Goal: Navigation & Orientation: Find specific page/section

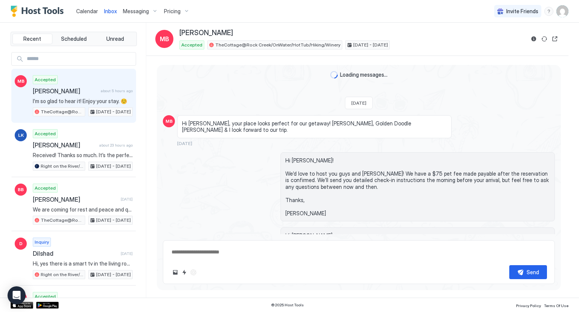
scroll to position [1510, 0]
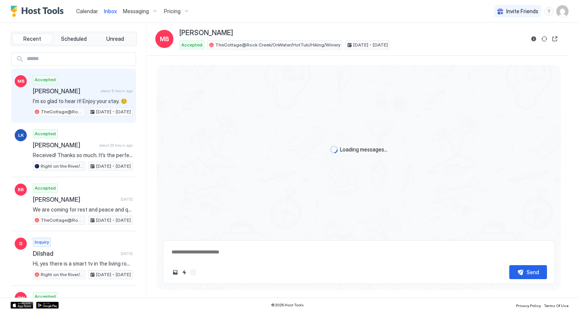
type textarea "*"
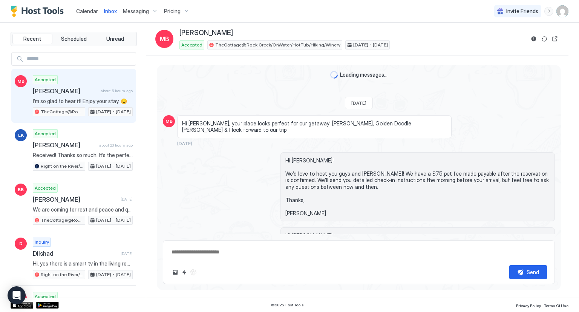
scroll to position [1510, 0]
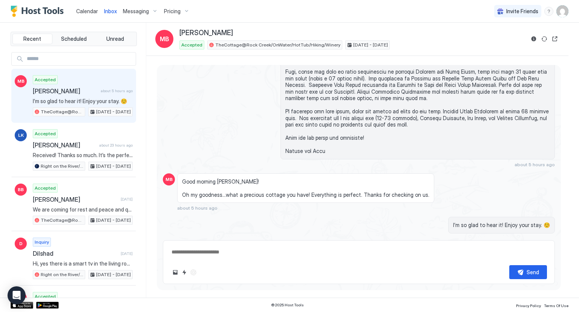
click at [81, 11] on span "Calendar" at bounding box center [87, 11] width 22 height 6
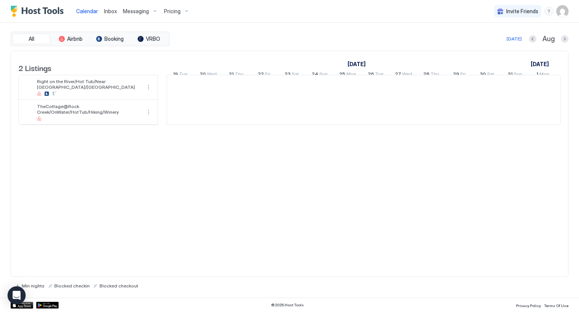
scroll to position [0, 419]
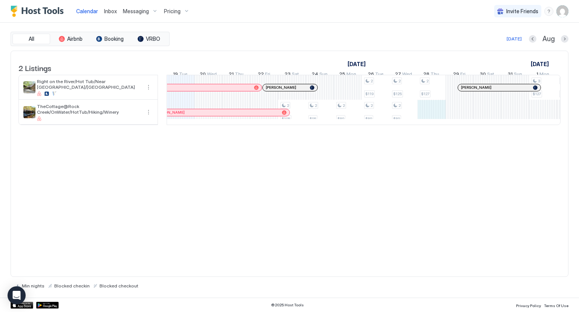
drag, startPoint x: 433, startPoint y: 122, endPoint x: 441, endPoint y: 123, distance: 8.3
click at [439, 123] on div "2 $105 2 $95 2 $89 2 $119 2 $89 2 $125 2 $89 2 $127 3 $127 2 $119 2 $119 2 $136…" at bounding box center [501, 99] width 1507 height 49
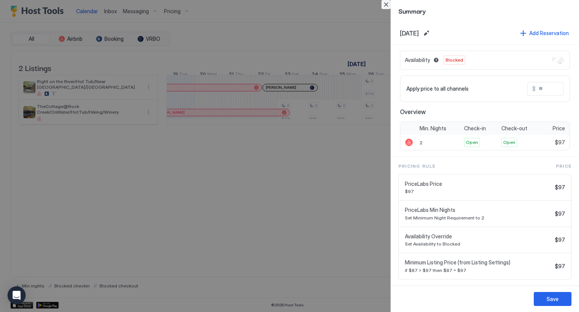
click at [388, 6] on button "Close" at bounding box center [386, 4] width 9 height 9
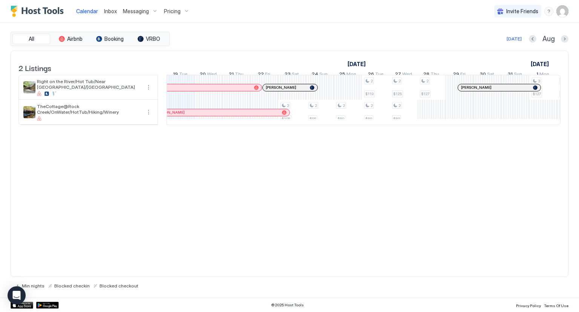
click at [393, 220] on div "2 Listings [DATE] [DATE] 4 Mon 5 Tue 6 Wed 7 Thu 8 Fri 9 Sat 10 Sun 11 Mon 12 T…" at bounding box center [290, 164] width 558 height 226
